Goal: Transaction & Acquisition: Purchase product/service

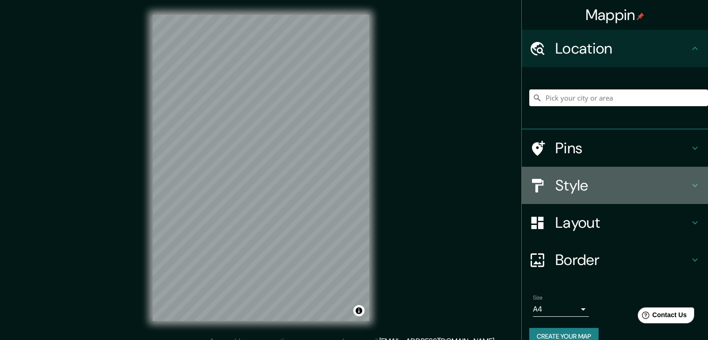
click at [689, 183] on icon at bounding box center [694, 185] width 11 height 11
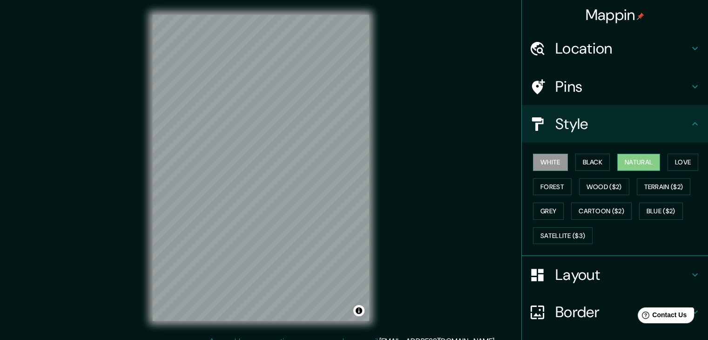
click at [642, 157] on button "Natural" at bounding box center [638, 162] width 43 height 17
click at [551, 184] on button "Forest" at bounding box center [552, 186] width 39 height 17
click at [626, 160] on button "Natural" at bounding box center [638, 162] width 43 height 17
click at [589, 89] on h4 "Pins" at bounding box center [622, 86] width 134 height 19
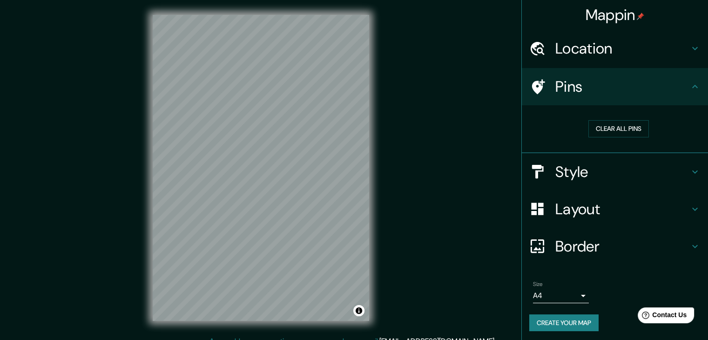
click at [589, 89] on h4 "Pins" at bounding box center [622, 86] width 134 height 19
click at [594, 52] on h4 "Location" at bounding box center [622, 48] width 134 height 19
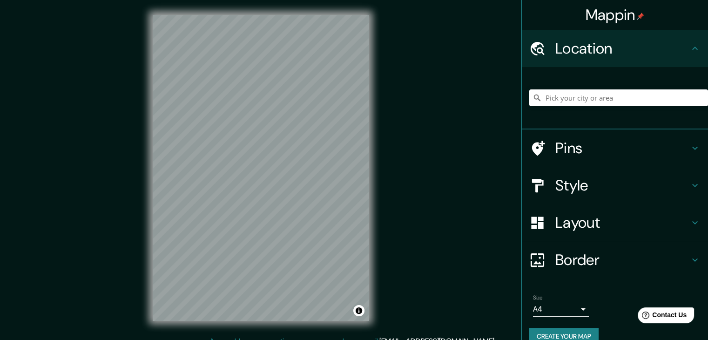
click at [594, 52] on h4 "Location" at bounding box center [622, 48] width 134 height 19
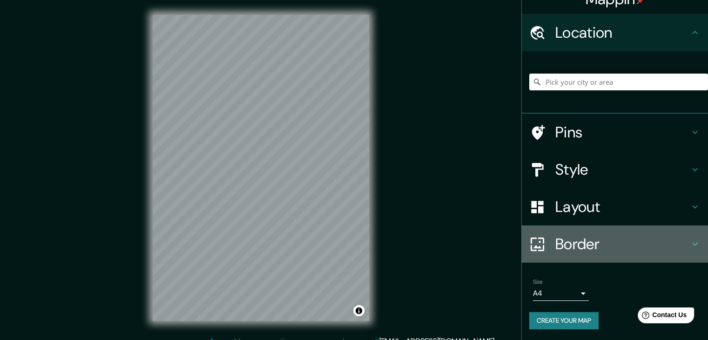
click at [593, 237] on h4 "Border" at bounding box center [622, 244] width 134 height 19
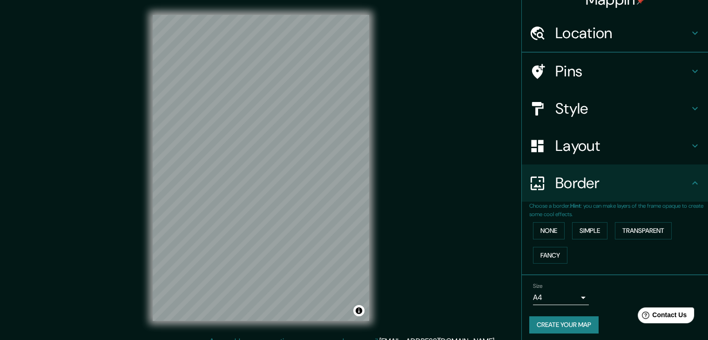
scroll to position [16, 0]
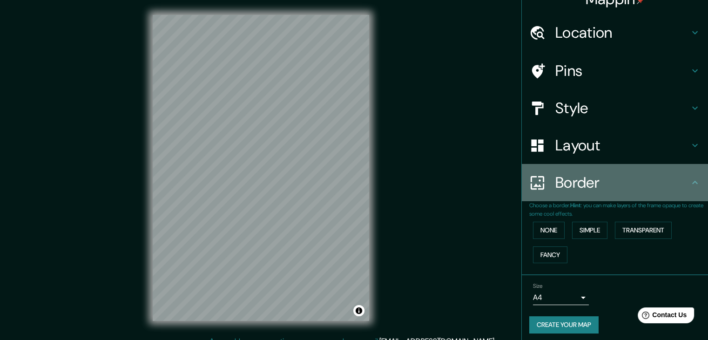
click at [590, 178] on h4 "Border" at bounding box center [622, 182] width 134 height 19
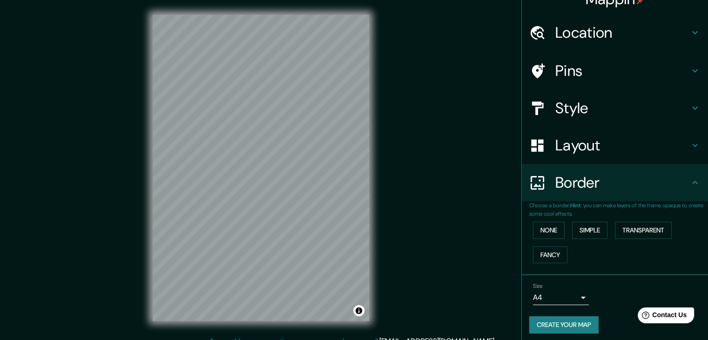
click at [595, 137] on h4 "Layout" at bounding box center [622, 145] width 134 height 19
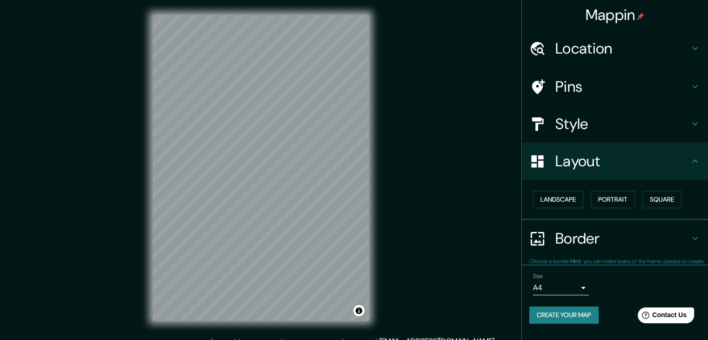
scroll to position [0, 0]
click at [585, 162] on h4 "Layout" at bounding box center [622, 161] width 134 height 19
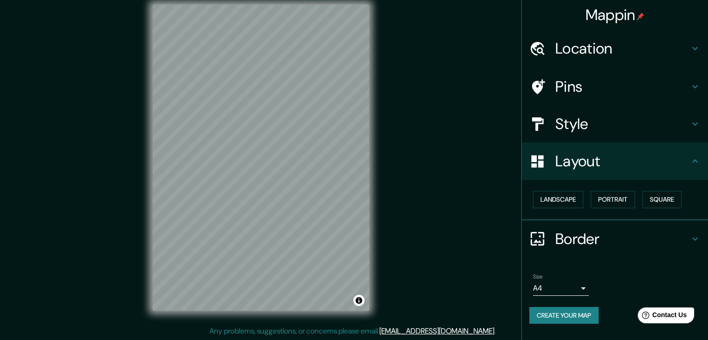
scroll to position [11, 0]
click at [372, 141] on div "© Mapbox © OpenStreetMap Improve this map" at bounding box center [261, 157] width 246 height 336
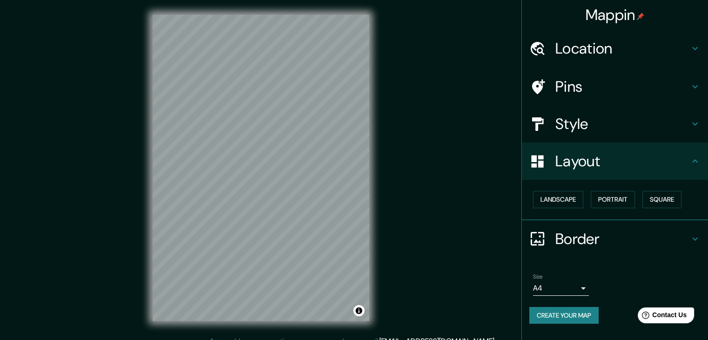
scroll to position [0, 0]
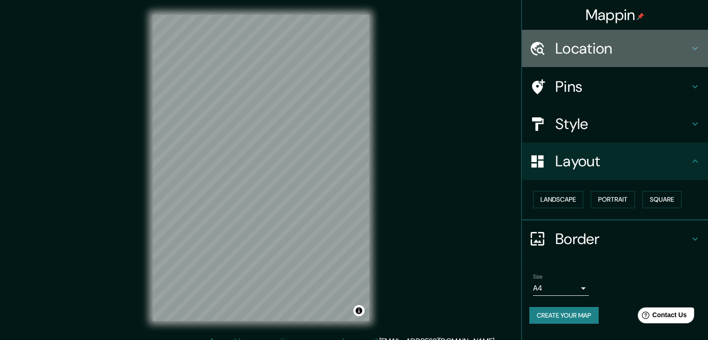
click at [612, 44] on h4 "Location" at bounding box center [622, 48] width 134 height 19
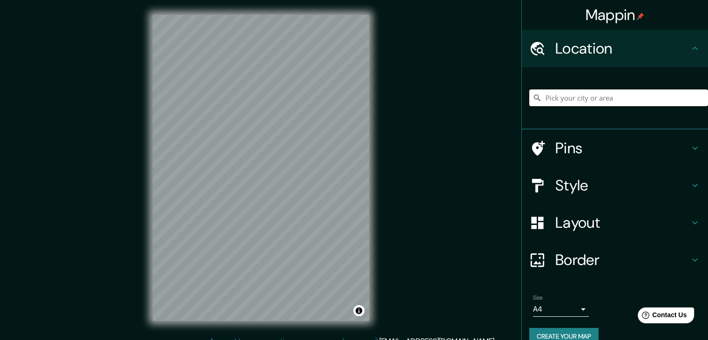
click at [582, 99] on input "Pick your city or area" at bounding box center [618, 97] width 179 height 17
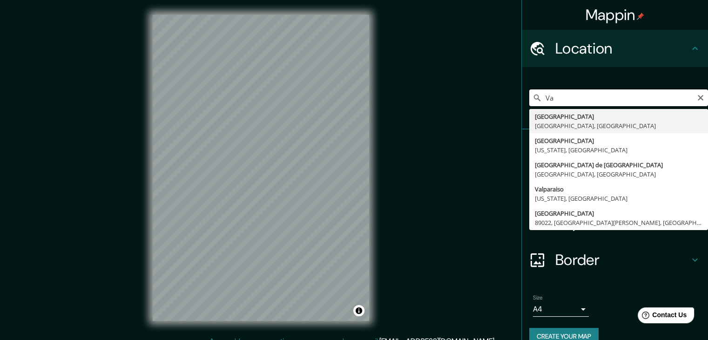
type input "V"
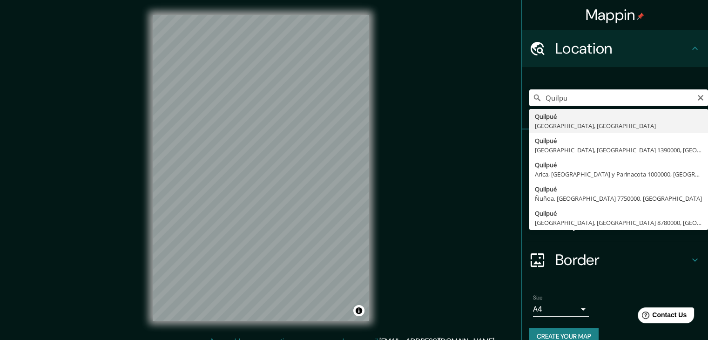
type input "Quilpué, [GEOGRAPHIC_DATA], [GEOGRAPHIC_DATA]"
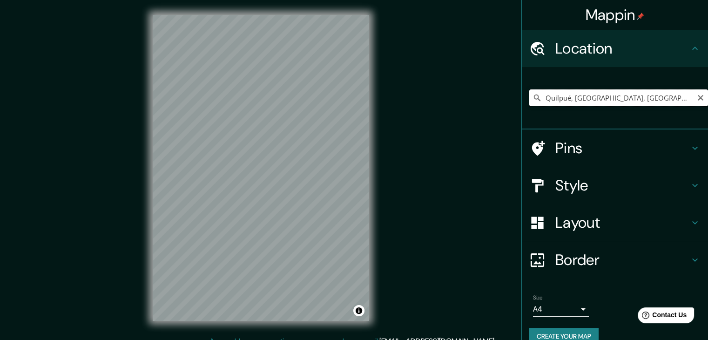
click at [575, 99] on input "Quilpué, [GEOGRAPHIC_DATA], [GEOGRAPHIC_DATA]" at bounding box center [618, 97] width 179 height 17
click at [697, 97] on icon "Clear" at bounding box center [700, 97] width 7 height 7
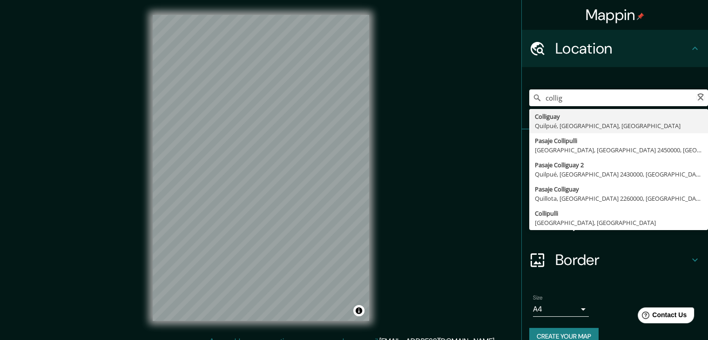
type input "Colliguay, [GEOGRAPHIC_DATA], [GEOGRAPHIC_DATA], [GEOGRAPHIC_DATA]"
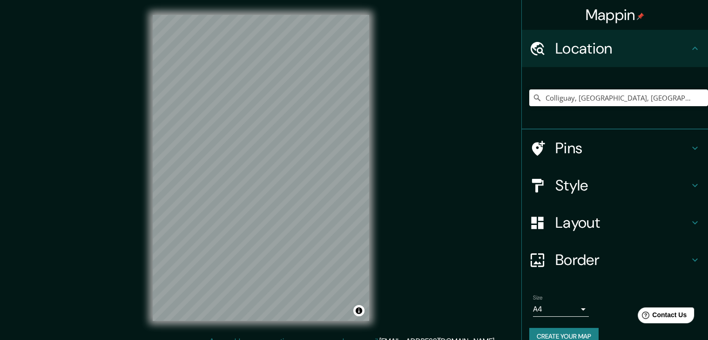
click at [600, 185] on h4 "Style" at bounding box center [622, 185] width 134 height 19
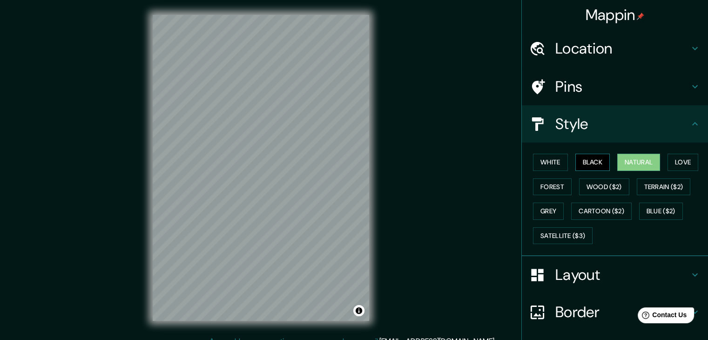
click at [594, 156] on button "Black" at bounding box center [592, 162] width 35 height 17
click at [635, 164] on button "Natural" at bounding box center [638, 162] width 43 height 17
click at [472, 218] on div "Mappin Location [GEOGRAPHIC_DATA], [GEOGRAPHIC_DATA], [GEOGRAPHIC_DATA], [GEOGR…" at bounding box center [354, 175] width 708 height 350
click at [557, 272] on h4 "Layout" at bounding box center [622, 274] width 134 height 19
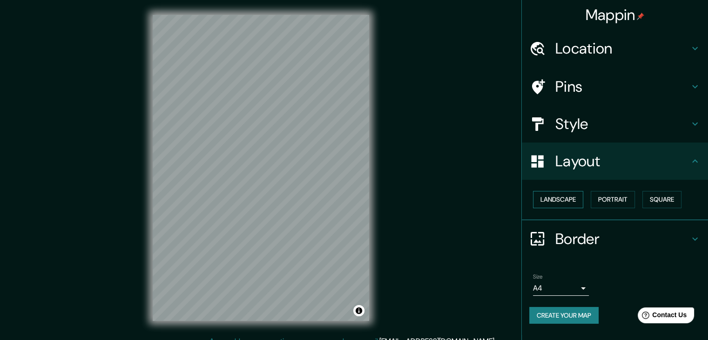
click at [562, 200] on button "Landscape" at bounding box center [558, 199] width 50 height 17
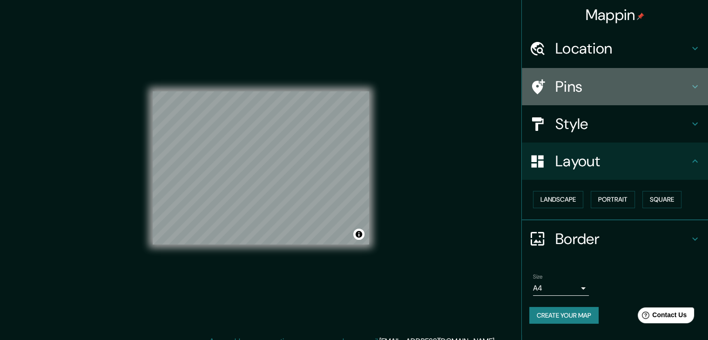
click at [659, 85] on h4 "Pins" at bounding box center [622, 86] width 134 height 19
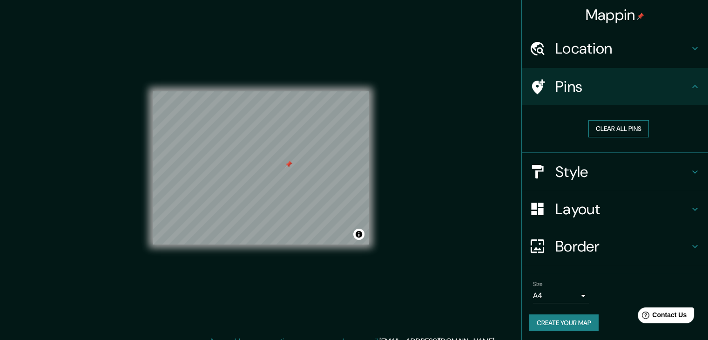
click at [627, 130] on button "Clear all pins" at bounding box center [618, 128] width 61 height 17
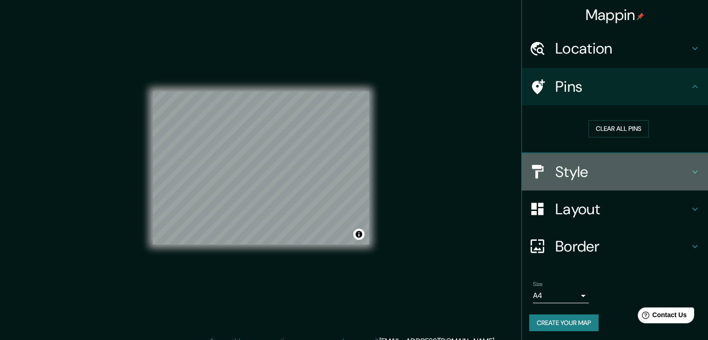
click at [569, 175] on h4 "Style" at bounding box center [622, 171] width 134 height 19
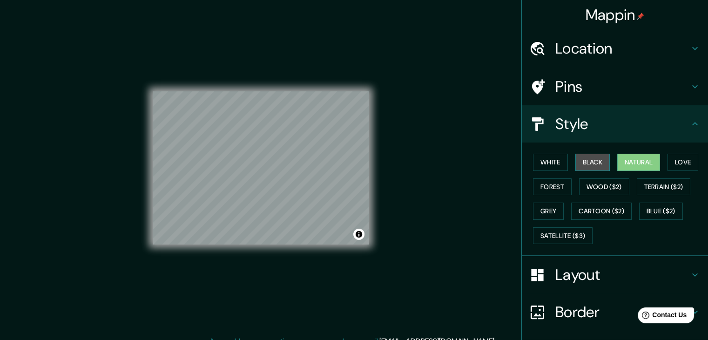
click at [585, 156] on button "Black" at bounding box center [592, 162] width 35 height 17
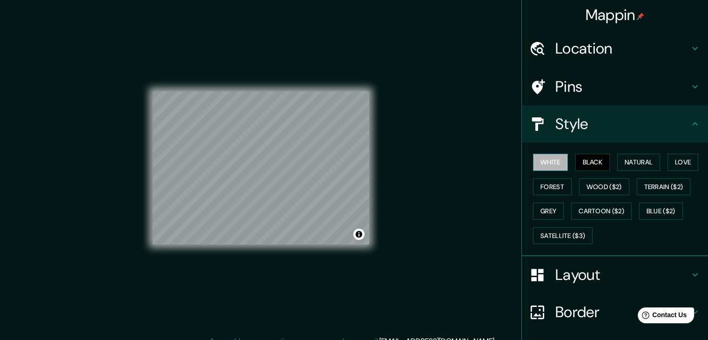
click at [552, 163] on button "White" at bounding box center [550, 162] width 35 height 17
click at [683, 160] on button "Love" at bounding box center [682, 162] width 31 height 17
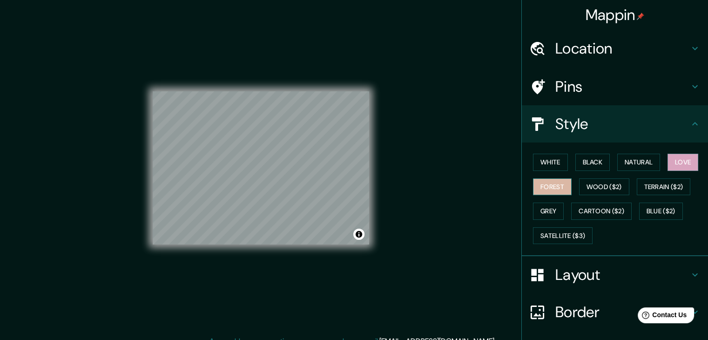
click at [548, 185] on button "Forest" at bounding box center [552, 186] width 39 height 17
click at [544, 158] on button "White" at bounding box center [550, 162] width 35 height 17
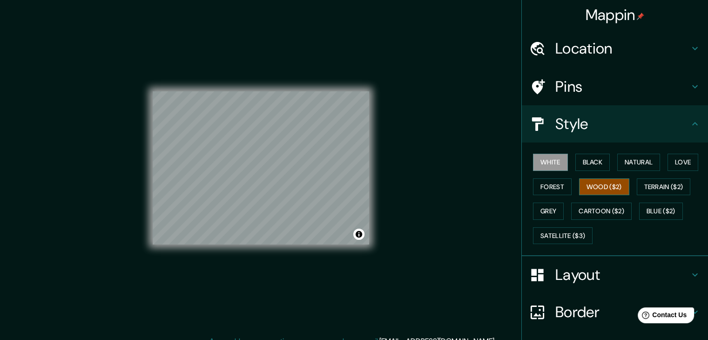
click at [586, 189] on button "Wood ($2)" at bounding box center [604, 186] width 50 height 17
click at [555, 235] on button "Satellite ($3)" at bounding box center [563, 235] width 60 height 17
click at [533, 162] on button "White" at bounding box center [550, 162] width 35 height 17
click at [603, 262] on div "Layout" at bounding box center [615, 274] width 186 height 37
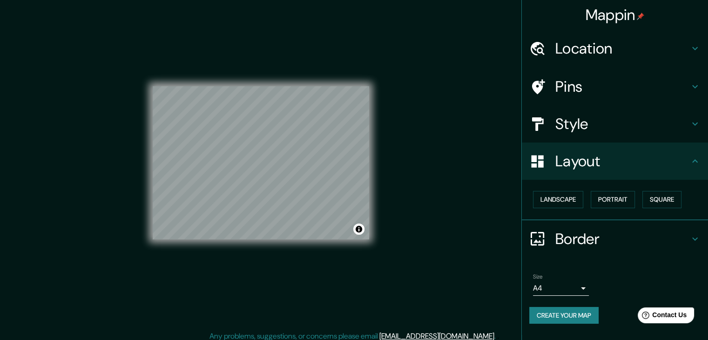
scroll to position [11, 0]
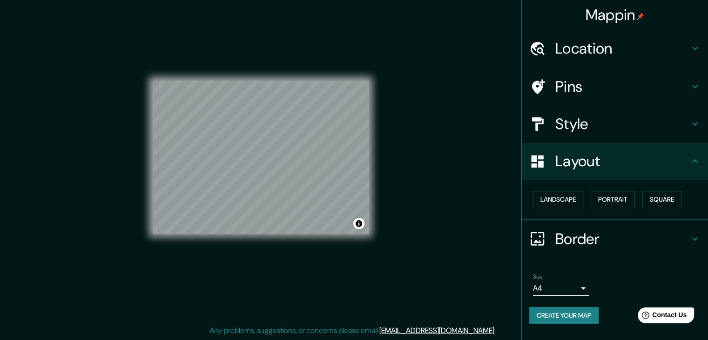
click at [700, 236] on div "Border" at bounding box center [615, 238] width 186 height 37
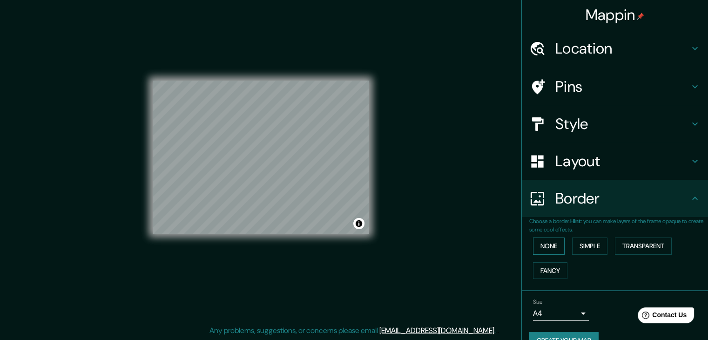
click at [544, 248] on button "None" at bounding box center [549, 245] width 32 height 17
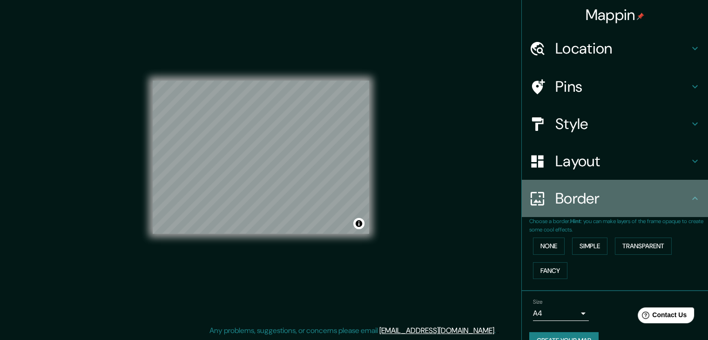
click at [678, 193] on h4 "Border" at bounding box center [622, 198] width 134 height 19
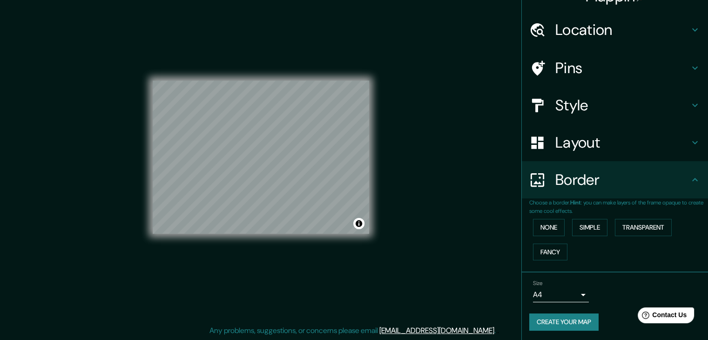
scroll to position [20, 0]
click at [564, 324] on button "Create your map" at bounding box center [563, 320] width 69 height 17
click at [578, 307] on div "Size A4 single Create your map" at bounding box center [614, 306] width 171 height 62
click at [577, 300] on div "Size A4 single" at bounding box center [614, 290] width 171 height 30
click at [577, 295] on body "Mappin Location [GEOGRAPHIC_DATA], [GEOGRAPHIC_DATA], [GEOGRAPHIC_DATA], [GEOGR…" at bounding box center [354, 159] width 708 height 340
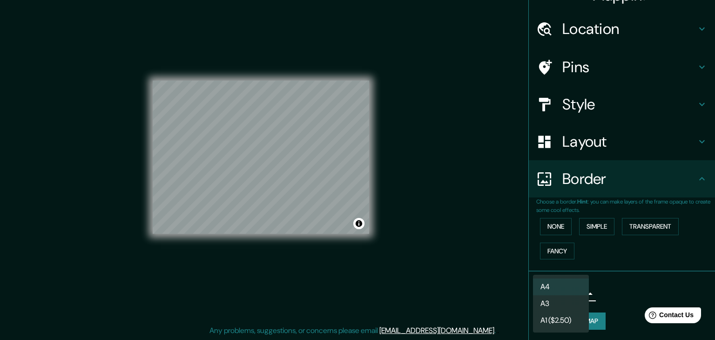
click at [609, 293] on div at bounding box center [357, 170] width 715 height 340
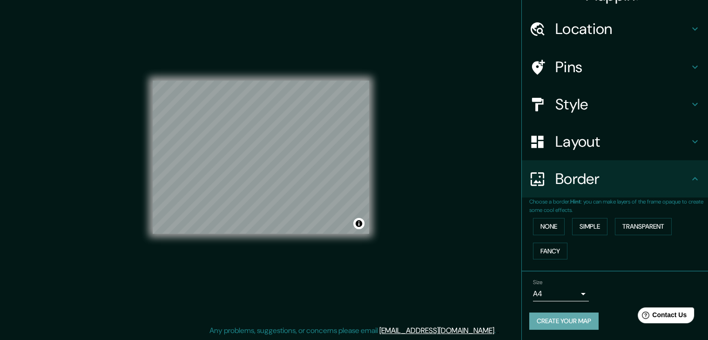
click at [565, 316] on button "Create your map" at bounding box center [563, 320] width 69 height 17
